Goal: Transaction & Acquisition: Book appointment/travel/reservation

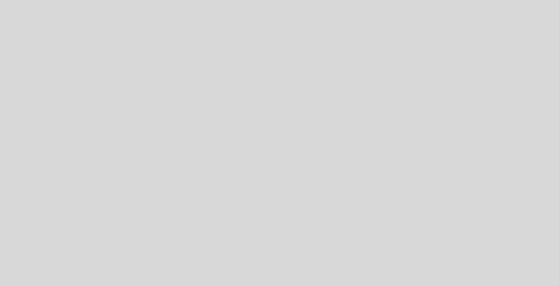
select select "pt"
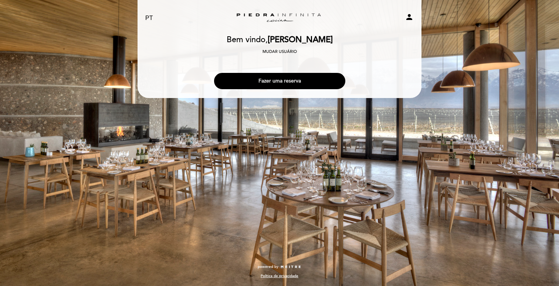
click at [263, 81] on button "Fazer uma reserva" at bounding box center [279, 81] width 131 height 16
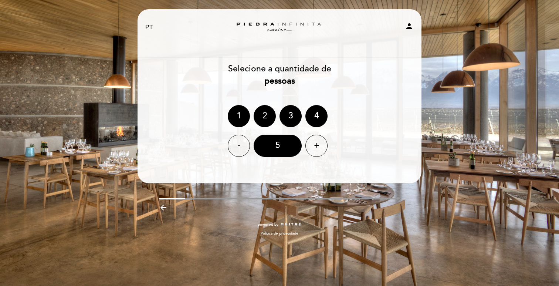
click at [266, 113] on div "2" at bounding box center [265, 116] width 22 height 22
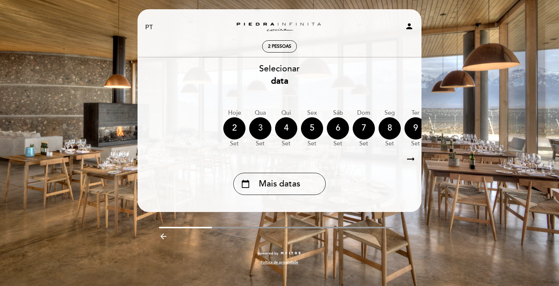
click at [259, 128] on div "3" at bounding box center [260, 128] width 22 height 22
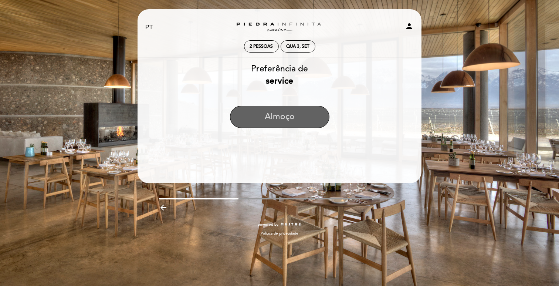
click at [277, 116] on button "Almoço" at bounding box center [279, 117] width 99 height 22
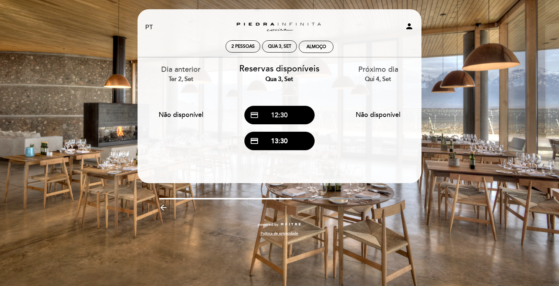
click at [293, 116] on button "credit_card 12:30" at bounding box center [279, 115] width 70 height 18
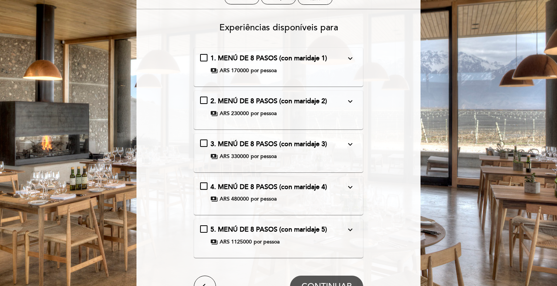
scroll to position [47, 0]
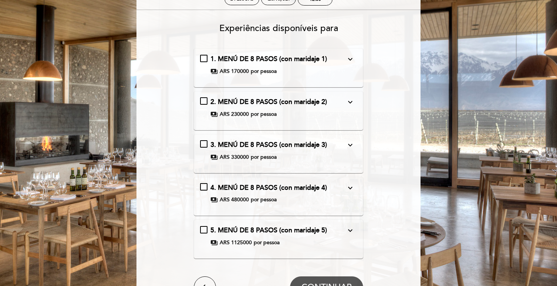
click at [353, 59] on icon "expand_more" at bounding box center [350, 59] width 9 height 9
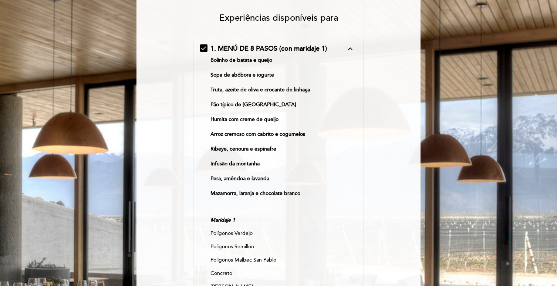
scroll to position [55, 0]
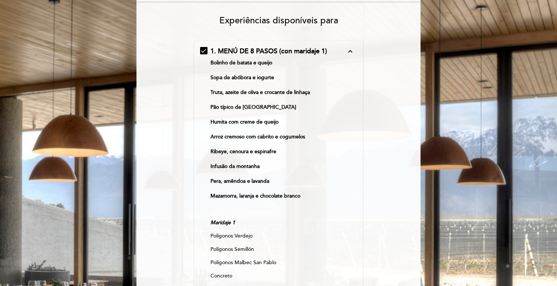
click at [349, 48] on icon "expand_less" at bounding box center [350, 51] width 9 height 9
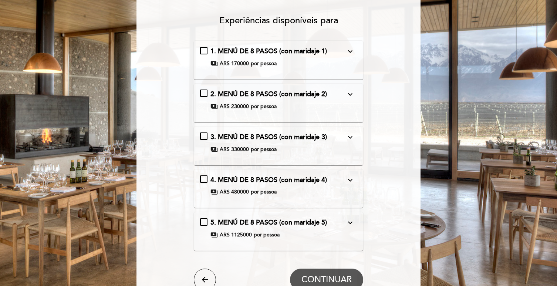
click at [350, 53] on icon "expand_more" at bounding box center [350, 51] width 9 height 9
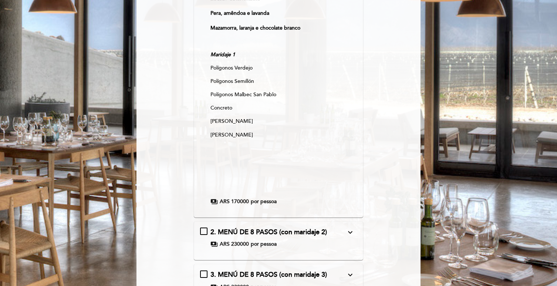
scroll to position [233, 0]
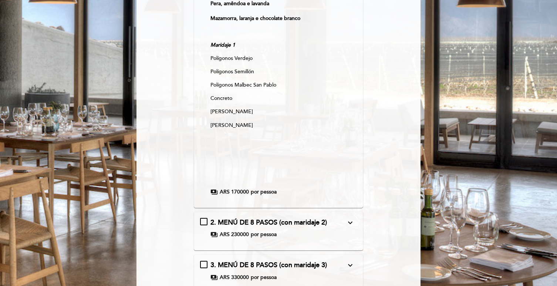
click at [352, 224] on icon "expand_more" at bounding box center [350, 222] width 9 height 9
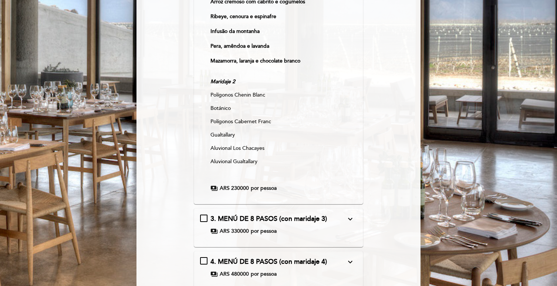
scroll to position [235, 0]
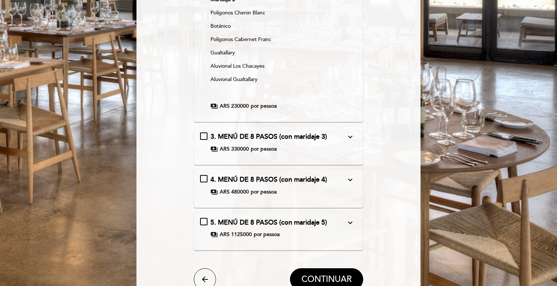
click at [352, 223] on icon "expand_more" at bounding box center [350, 222] width 9 height 9
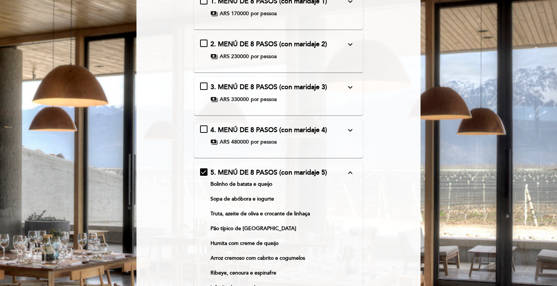
scroll to position [112, 0]
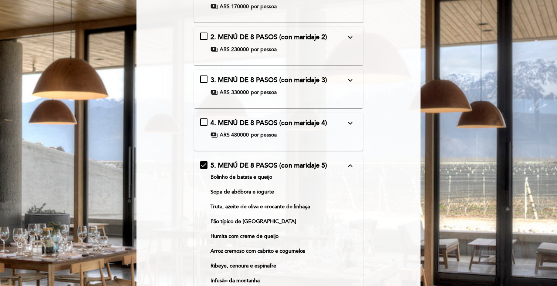
click at [350, 168] on icon "expand_less" at bounding box center [350, 165] width 9 height 9
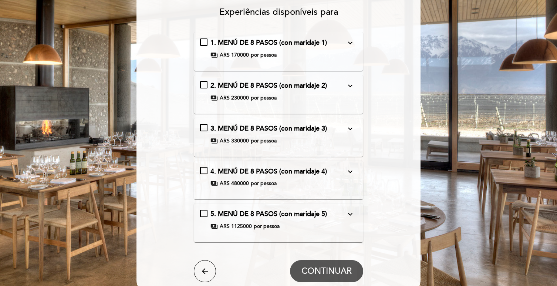
scroll to position [0, 0]
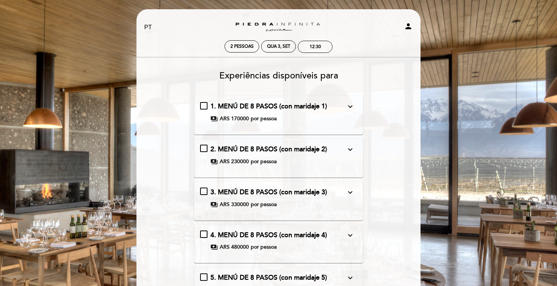
click at [354, 108] on icon "expand_more" at bounding box center [350, 106] width 9 height 9
